Goal: Information Seeking & Learning: Compare options

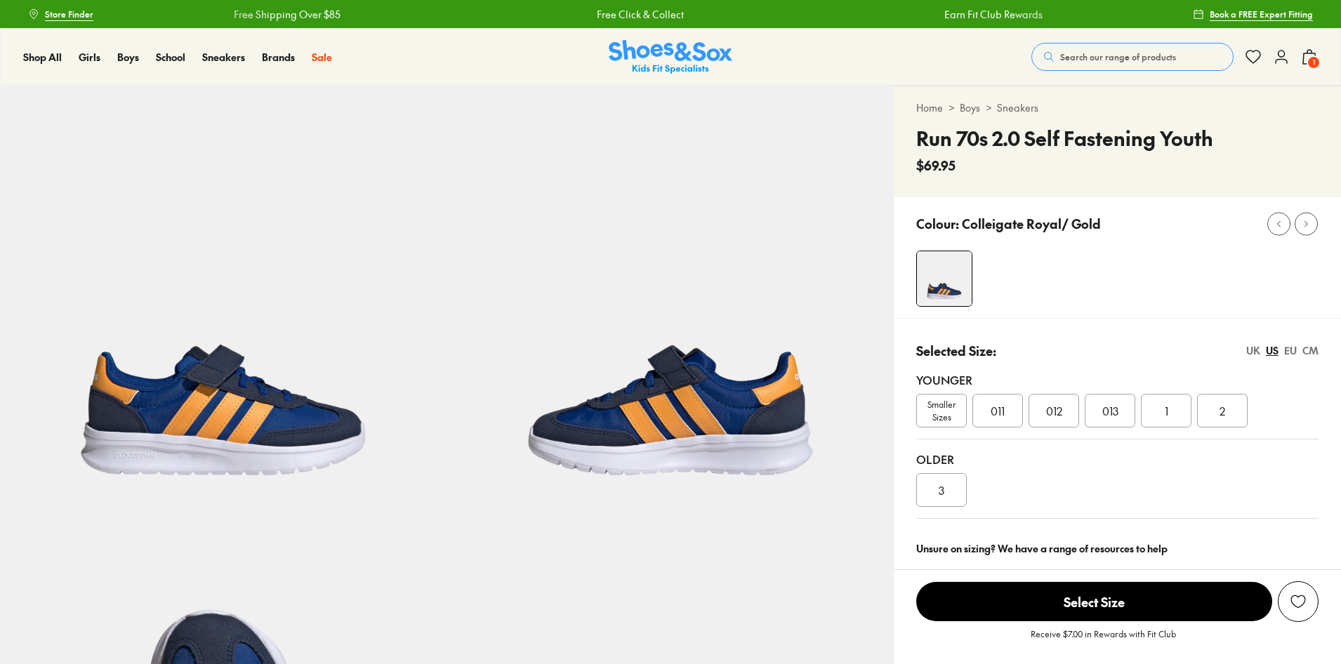
select select "*"
click at [1117, 43] on button "Search our range of products" at bounding box center [1132, 57] width 202 height 28
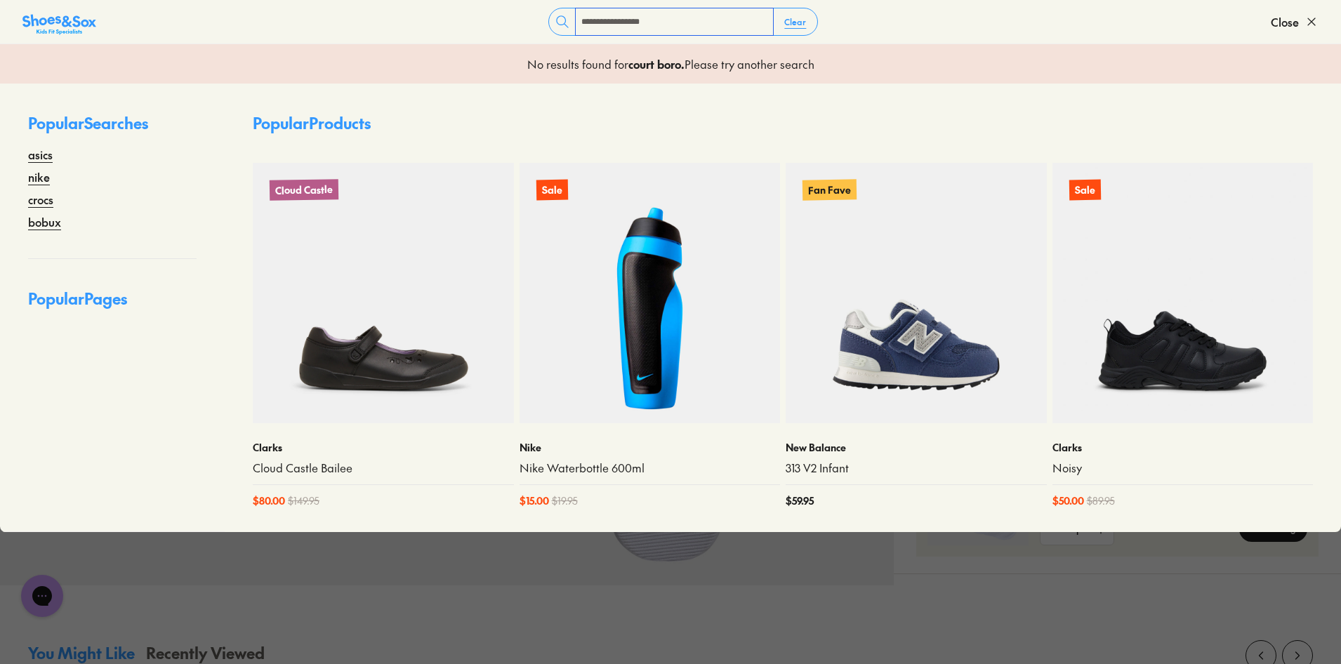
type input "**********"
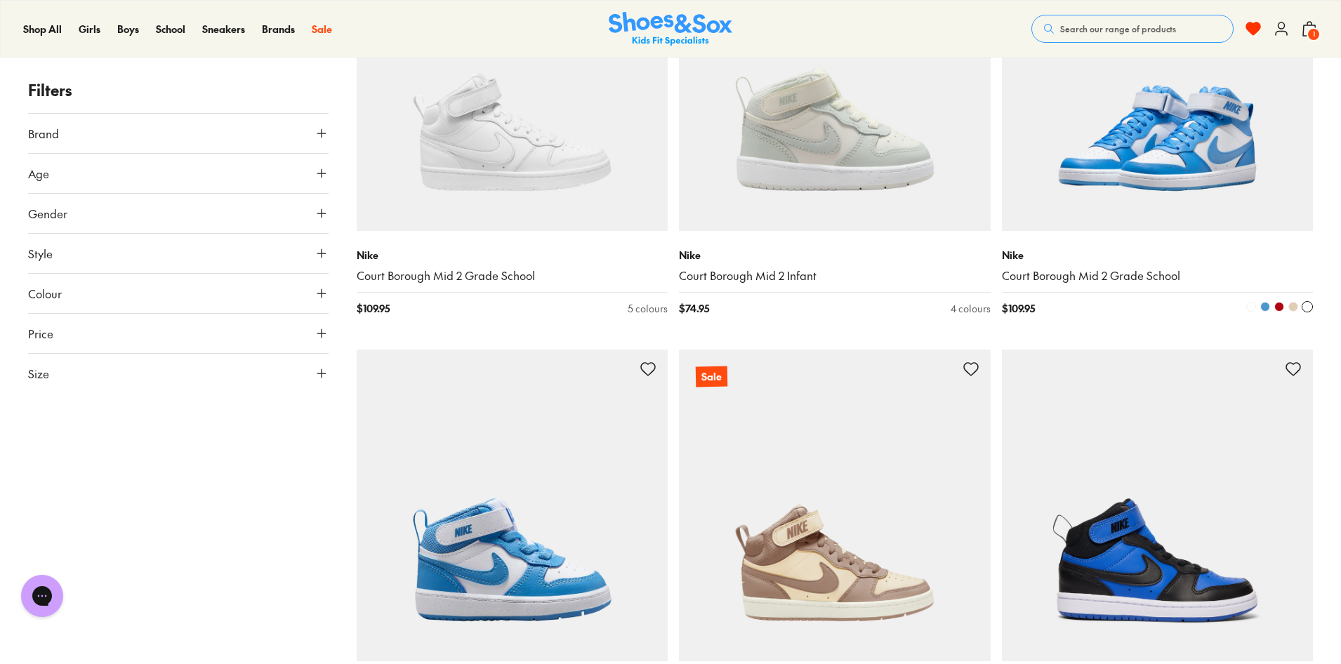
scroll to position [983, 0]
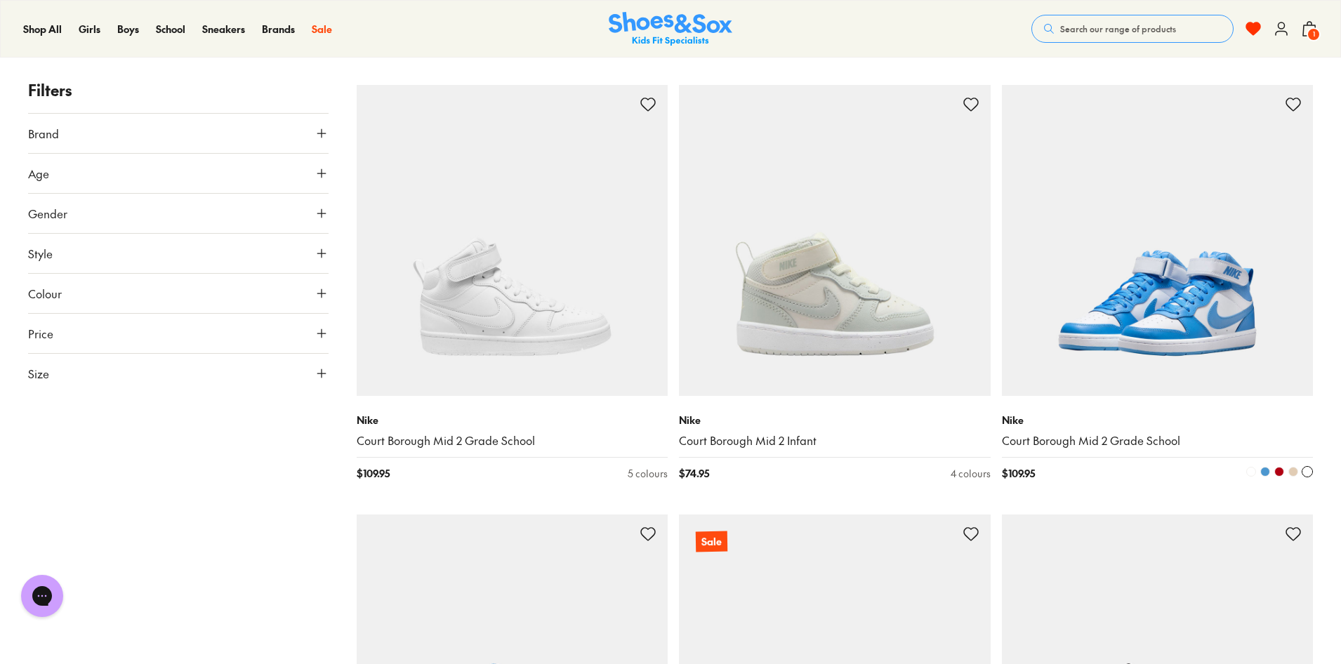
click at [1203, 310] on img at bounding box center [1158, 241] width 312 height 312
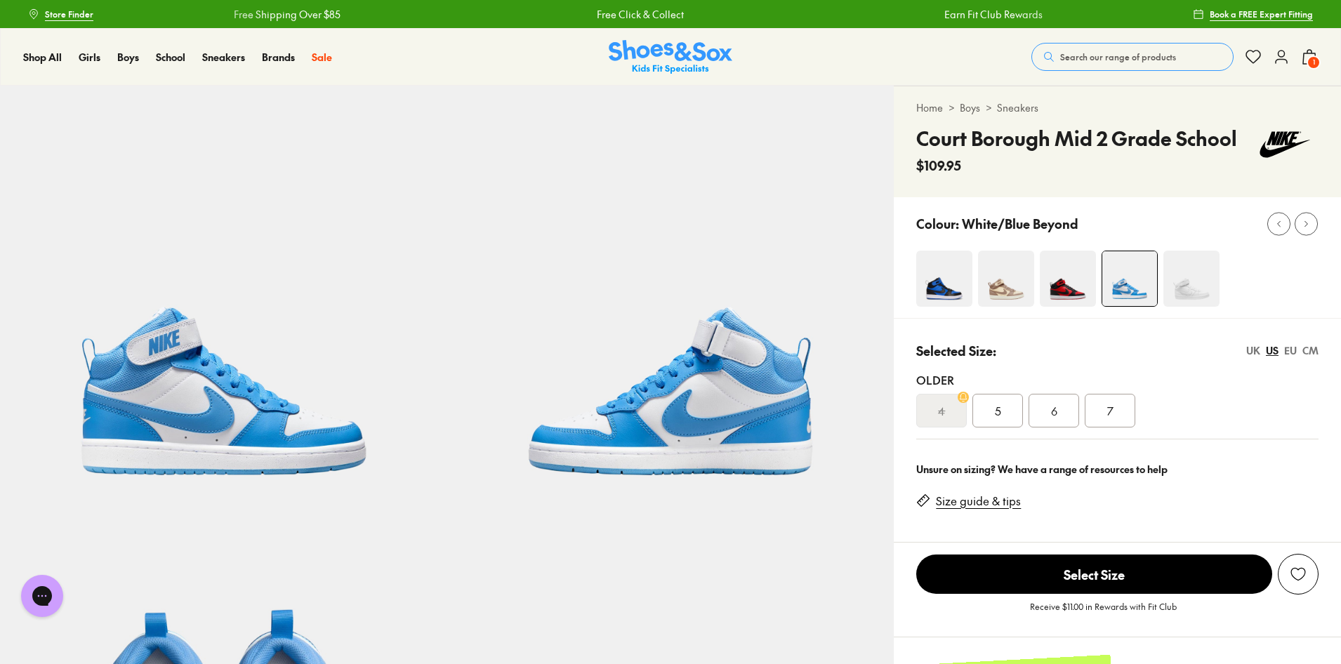
select select "*"
click at [938, 274] on img at bounding box center [944, 279] width 56 height 56
select select "*"
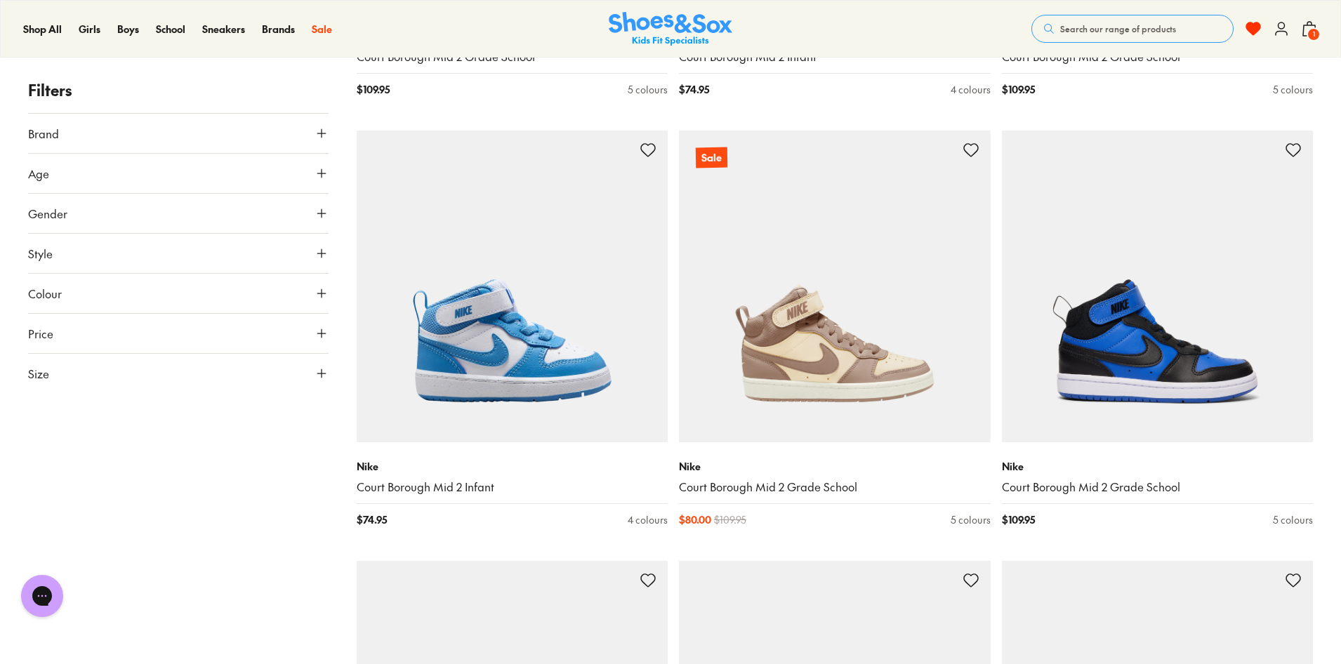
scroll to position [1404, 0]
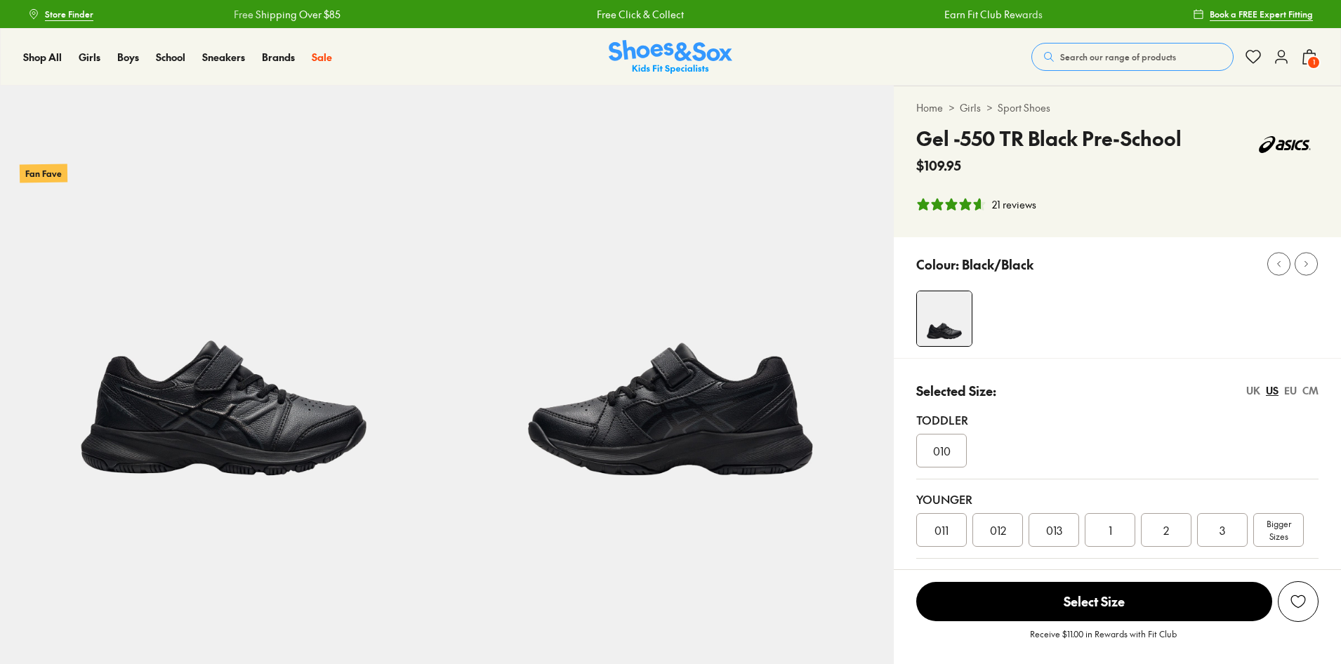
select select "*"
click at [1175, 51] on button "Search our range of products" at bounding box center [1132, 57] width 202 height 28
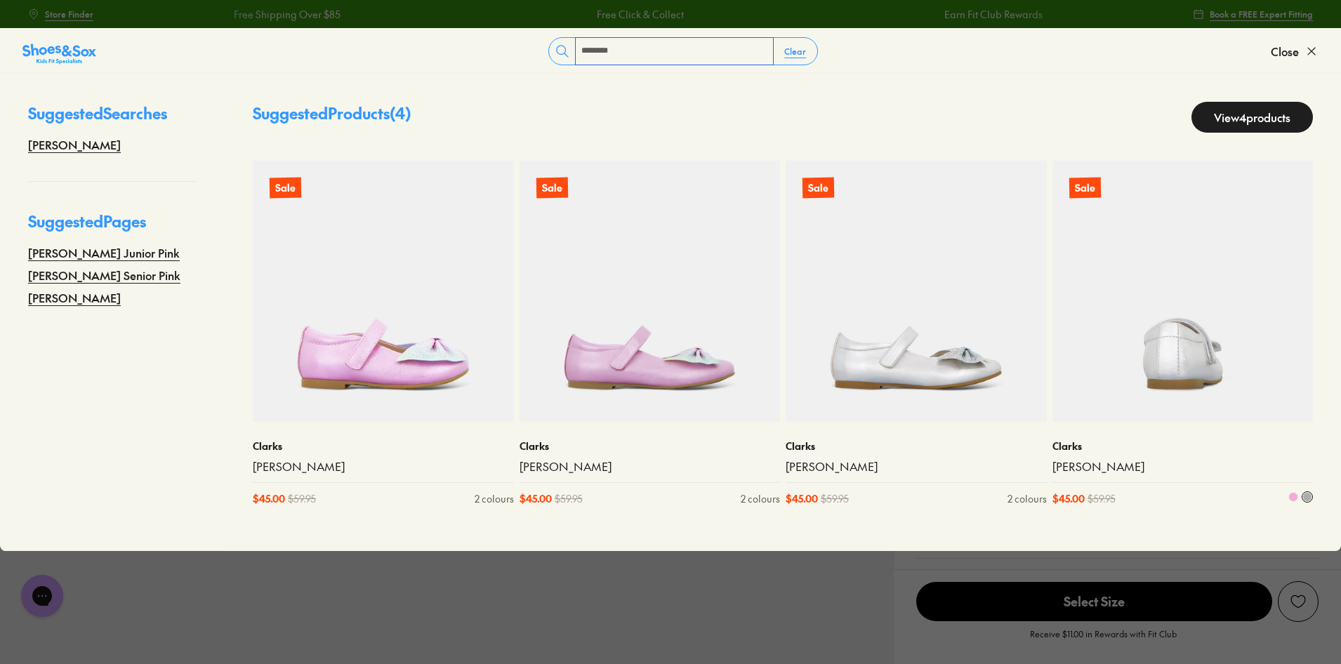
type input "*******"
click at [1230, 279] on img at bounding box center [1183, 291] width 261 height 261
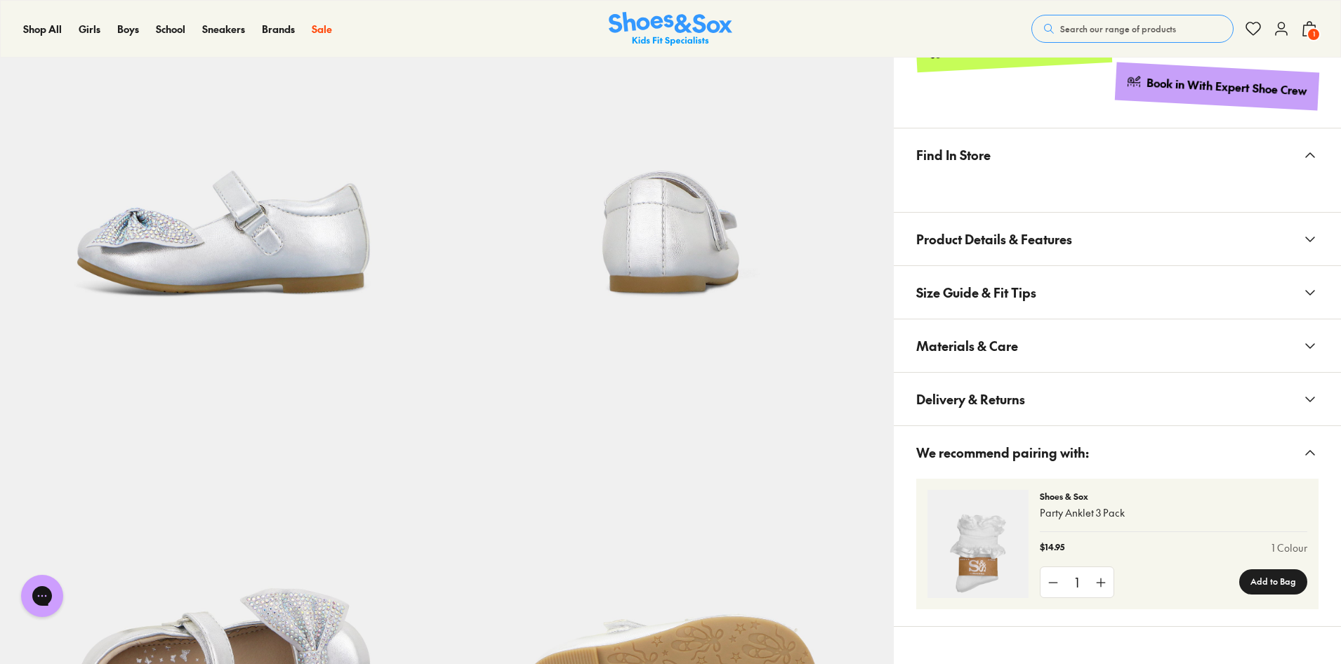
click at [1012, 338] on span "Materials & Care" at bounding box center [967, 345] width 102 height 41
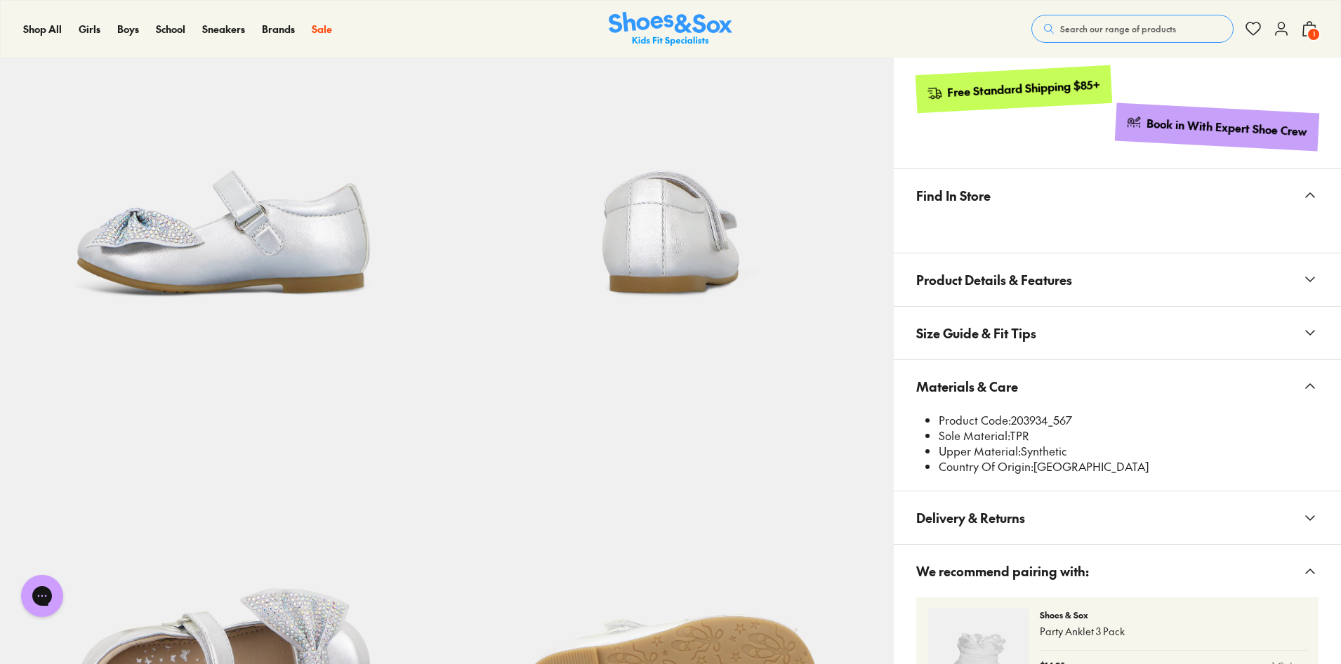
select select "*"
drag, startPoint x: 1015, startPoint y: 418, endPoint x: 1048, endPoint y: 423, distance: 34.1
click at [1048, 423] on li "Product Code: 203934_567" at bounding box center [1129, 420] width 380 height 15
copy li "203934"
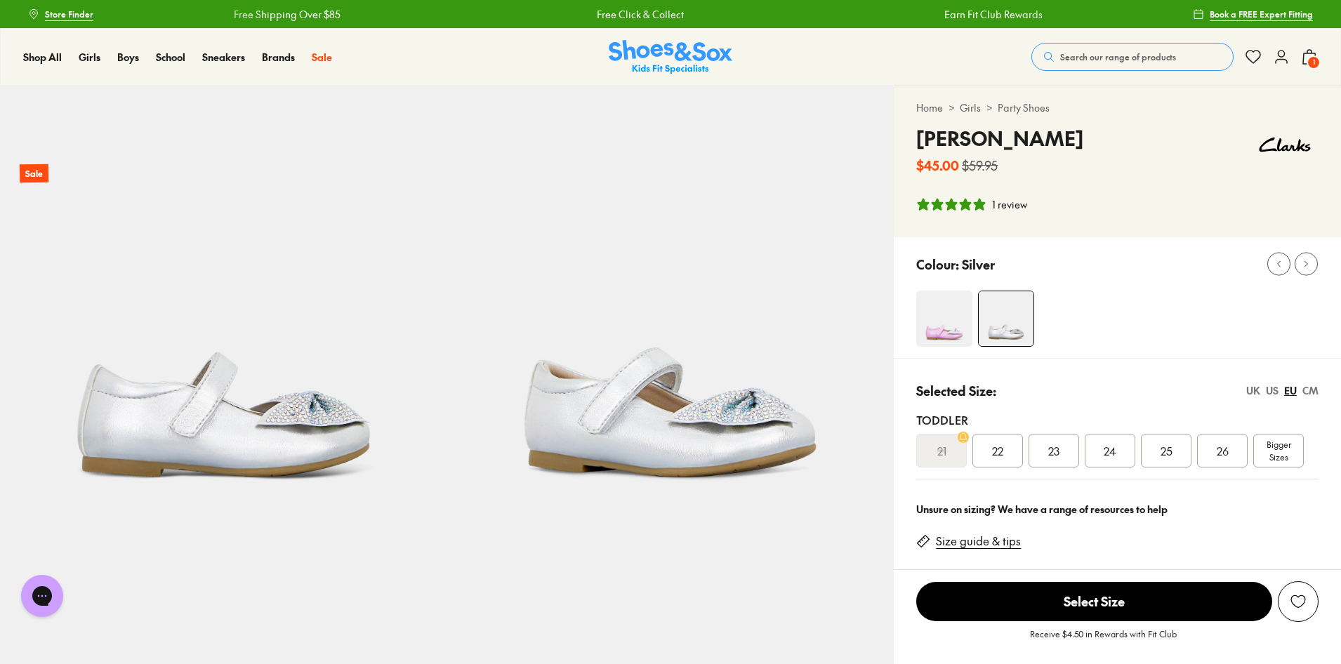
click at [945, 346] on img at bounding box center [944, 319] width 56 height 56
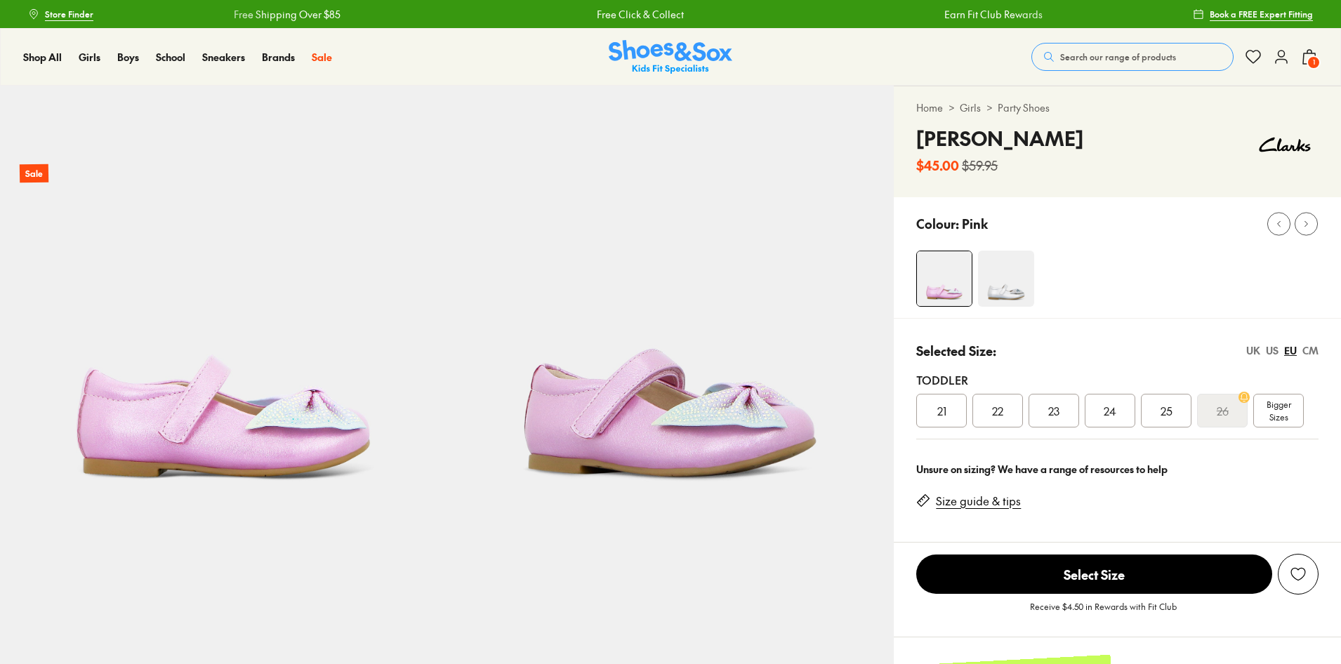
click at [1024, 303] on img at bounding box center [1006, 279] width 56 height 56
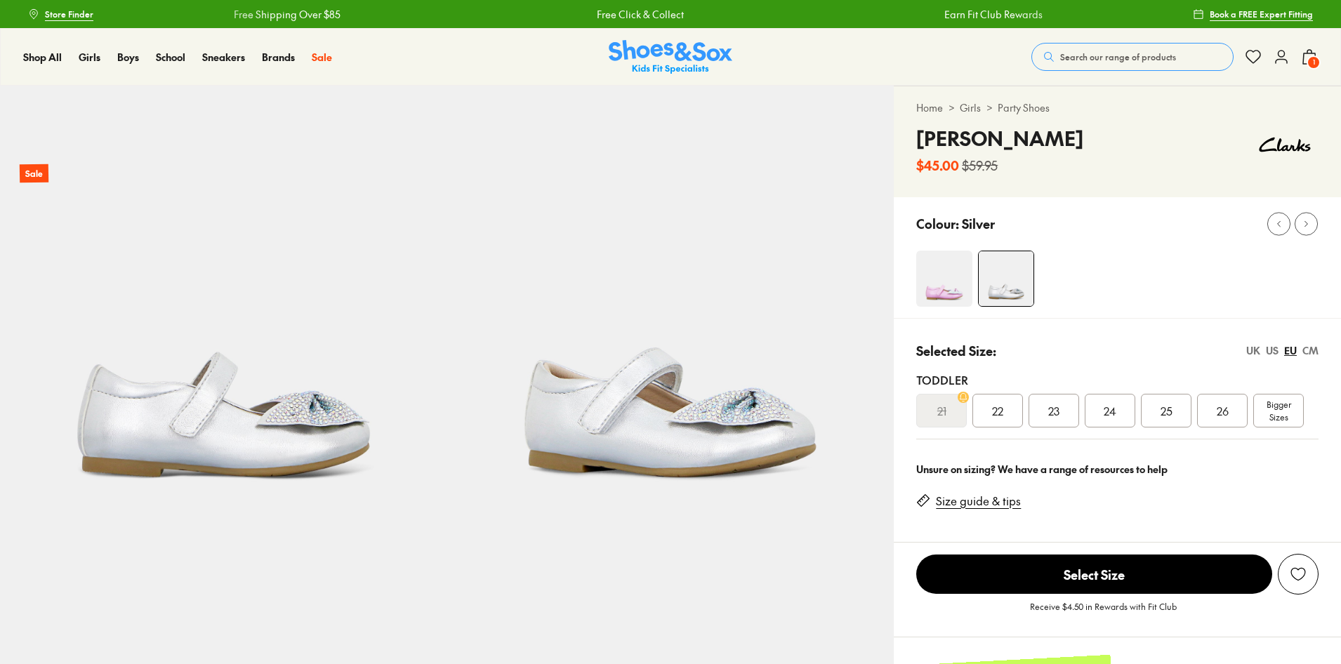
click at [1286, 407] on span "Bigger Sizes" at bounding box center [1279, 410] width 25 height 25
select select "*"
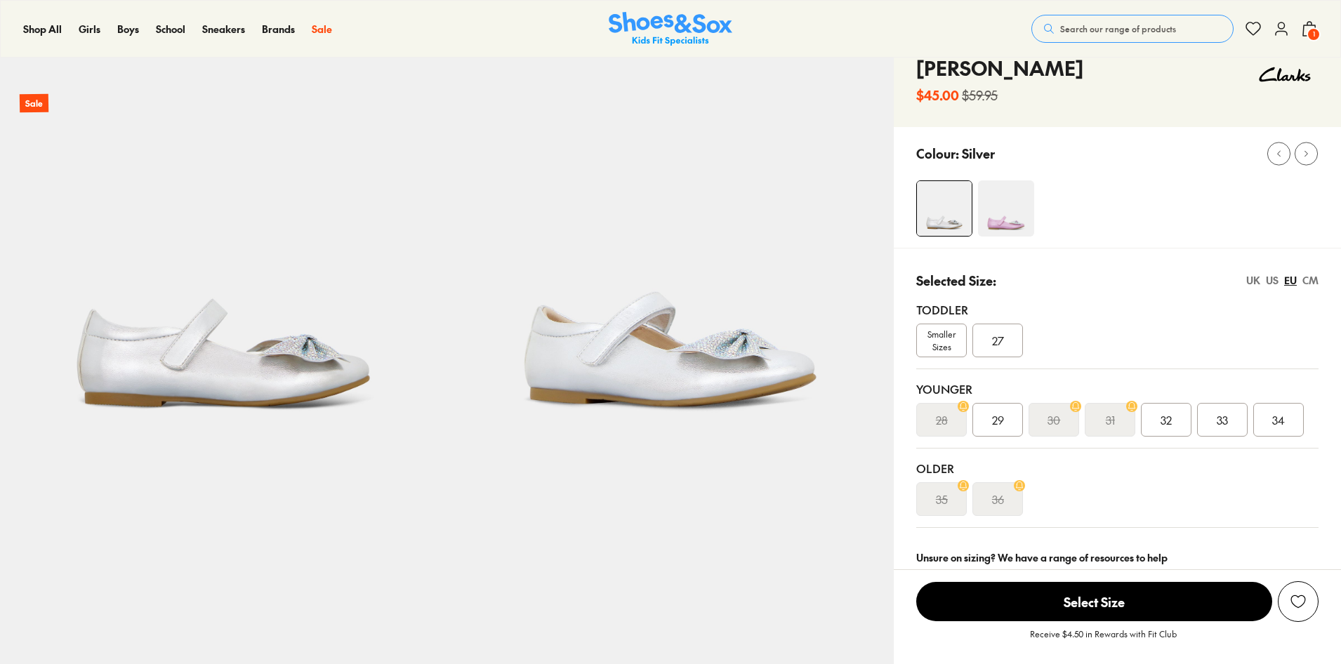
click at [987, 327] on div "27" at bounding box center [998, 341] width 51 height 34
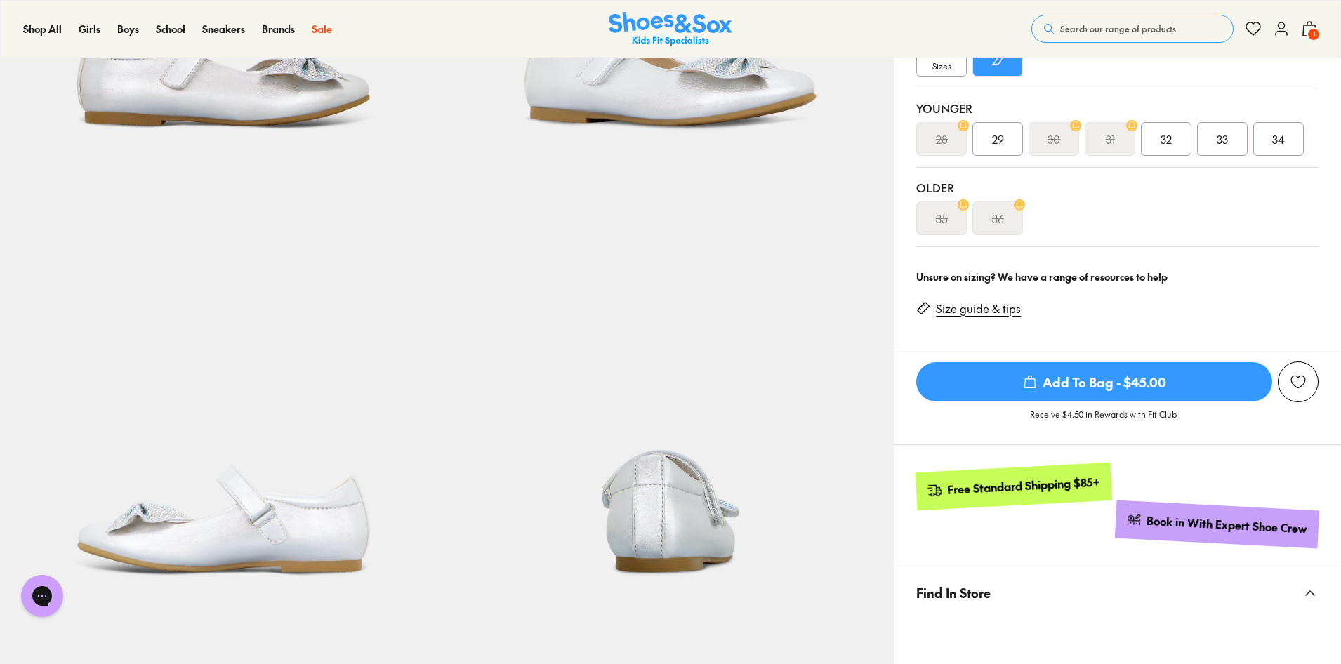
select select "*"
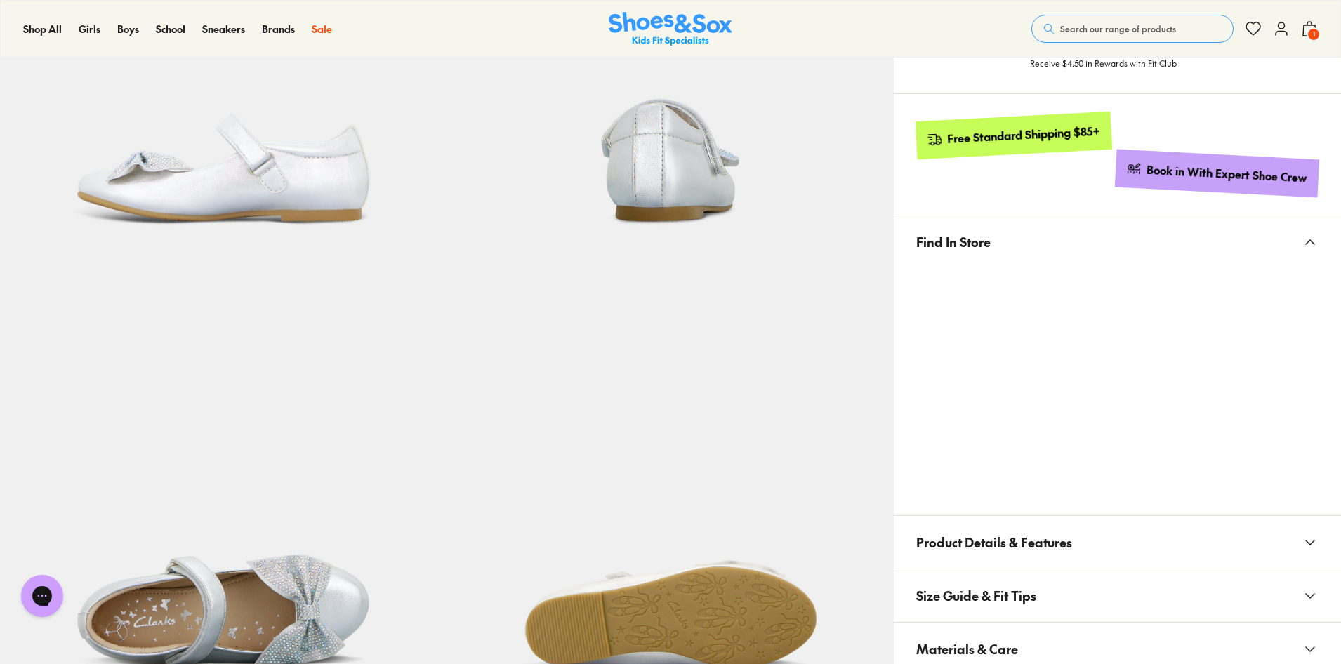
scroll to position [983, 0]
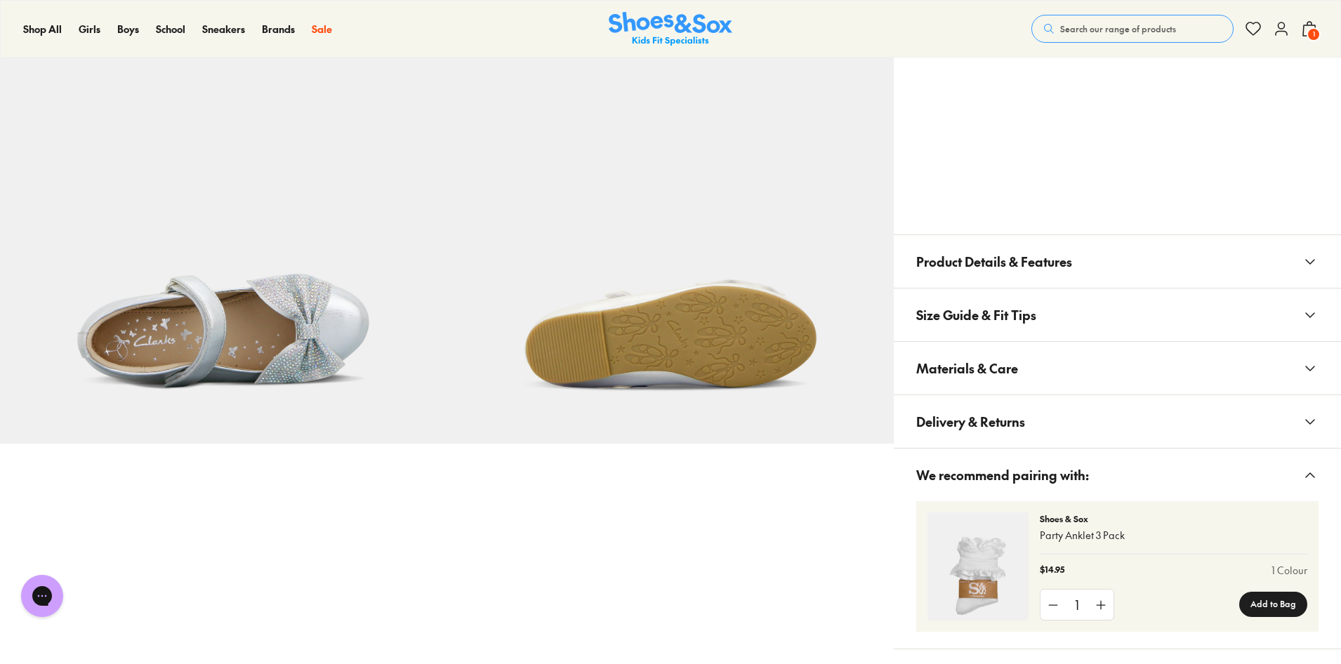
click at [1008, 375] on span "Materials & Care" at bounding box center [967, 368] width 102 height 41
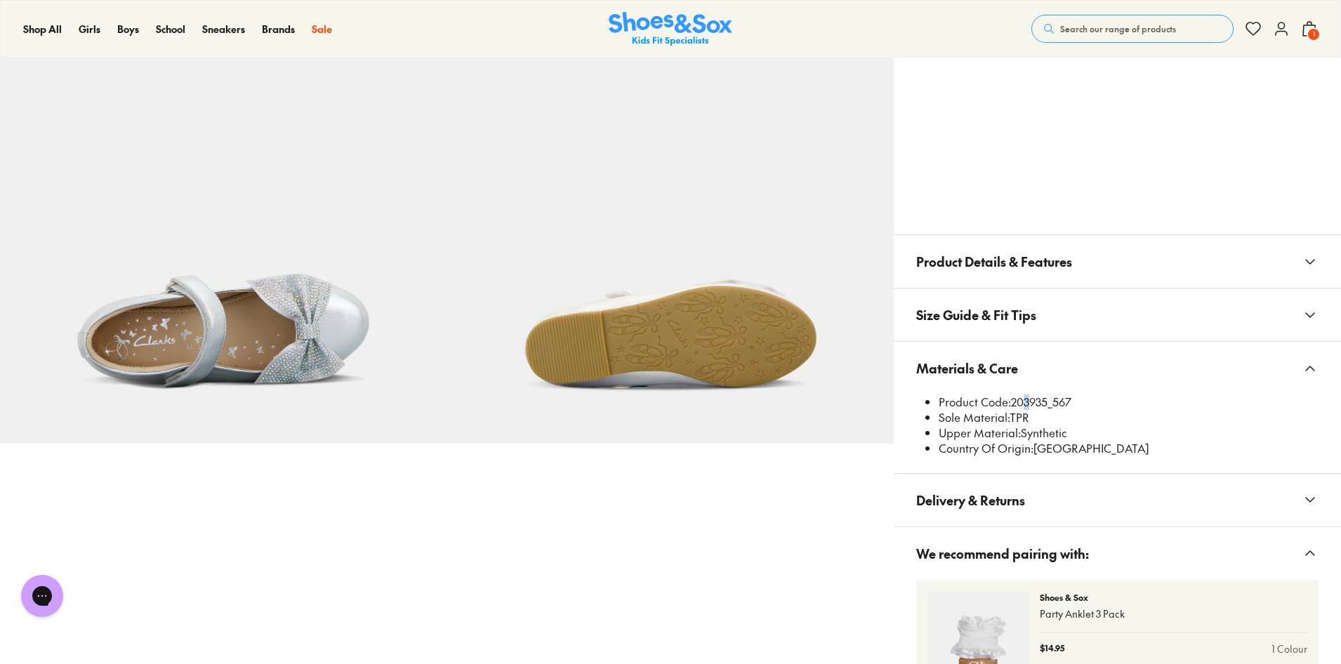
drag, startPoint x: 1016, startPoint y: 401, endPoint x: 1028, endPoint y: 403, distance: 12.1
click at [1028, 402] on li "Product Code: 203935_567" at bounding box center [1129, 402] width 380 height 15
click at [1021, 404] on li "Product Code: 203935_567" at bounding box center [1129, 402] width 380 height 15
drag, startPoint x: 1013, startPoint y: 404, endPoint x: 1049, endPoint y: 407, distance: 36.0
click at [1049, 407] on li "Product Code: 203935_567" at bounding box center [1129, 402] width 380 height 15
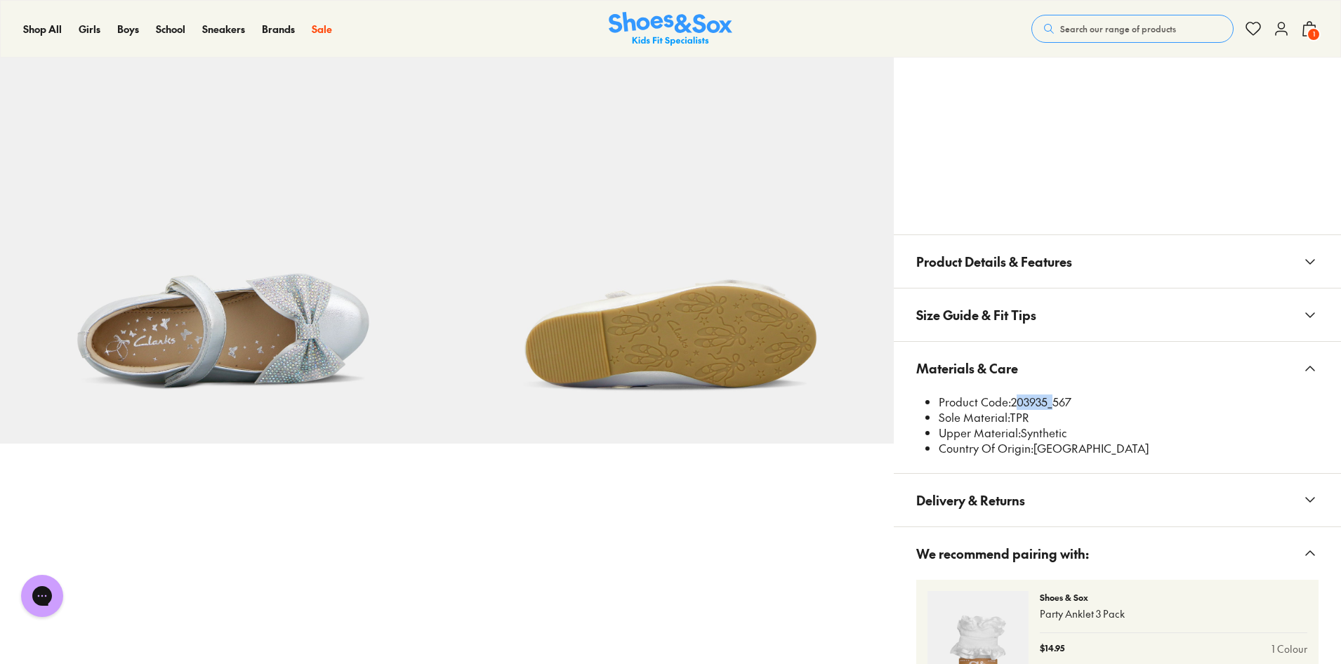
copy li "203935"
